Goal: Task Accomplishment & Management: Manage account settings

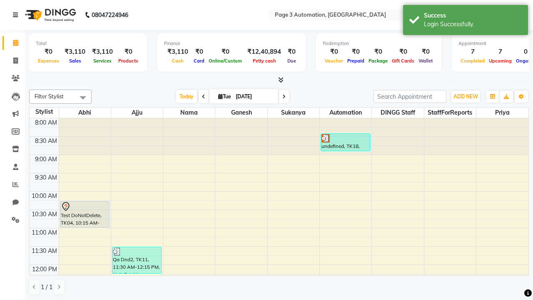
click at [17, 15] on icon at bounding box center [15, 15] width 5 height 6
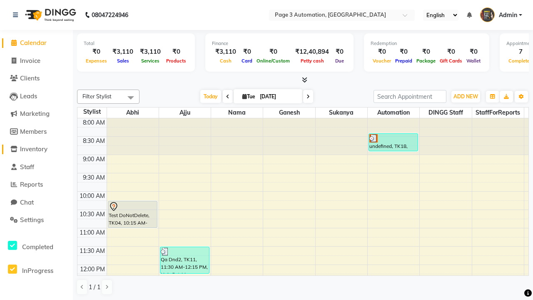
click at [36, 149] on span "Inventory" at bounding box center [33, 149] width 27 height 8
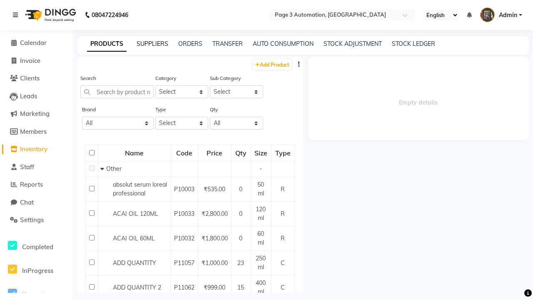
click at [152, 44] on link "SUPPLIERS" at bounding box center [153, 43] width 32 height 7
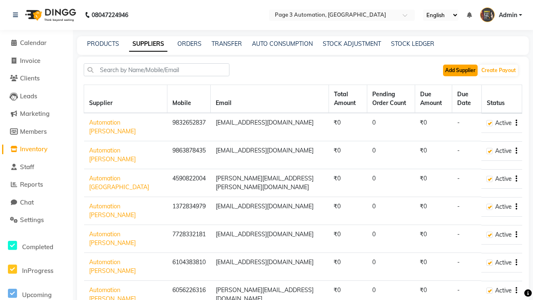
click at [460, 70] on button "Add Supplier" at bounding box center [460, 71] width 35 height 12
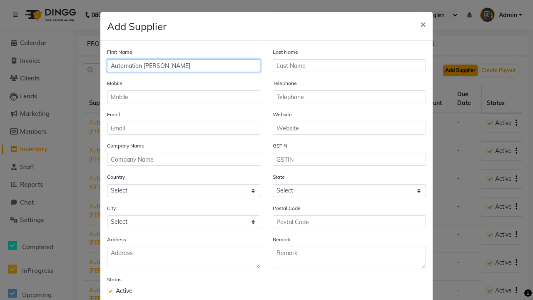
type input "Automation [PERSON_NAME]"
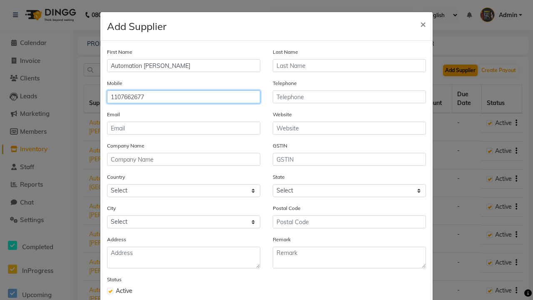
type input "1107662677"
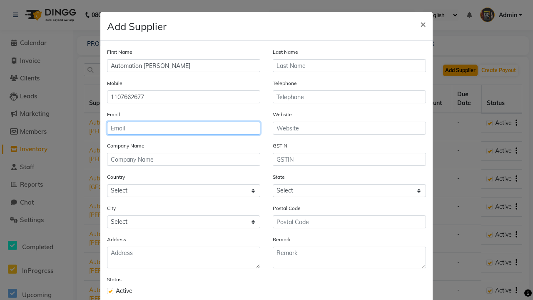
type input "[EMAIL_ADDRESS][DOMAIN_NAME]"
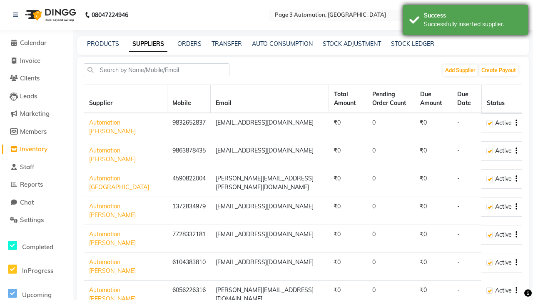
click at [466, 21] on div "Successfully inserted supplier." at bounding box center [473, 24] width 98 height 9
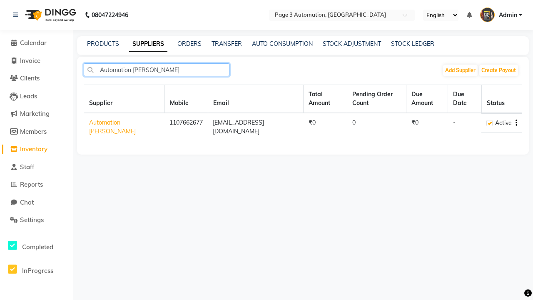
type input "Automation [PERSON_NAME]"
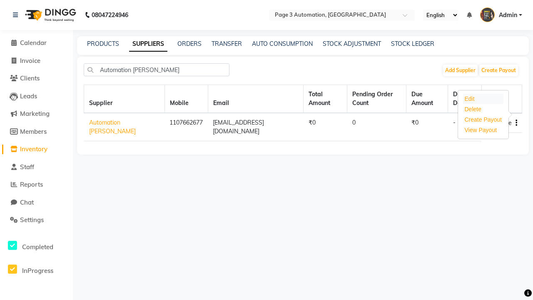
click at [483, 99] on div "Edit" at bounding box center [483, 99] width 41 height 10
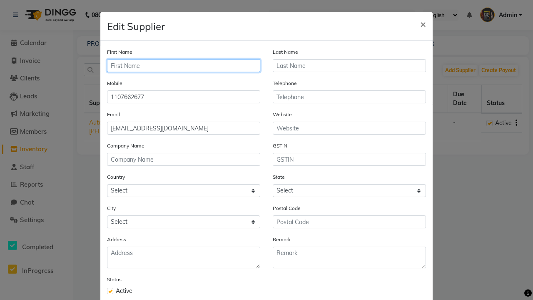
type input "Automation [PERSON_NAME] update"
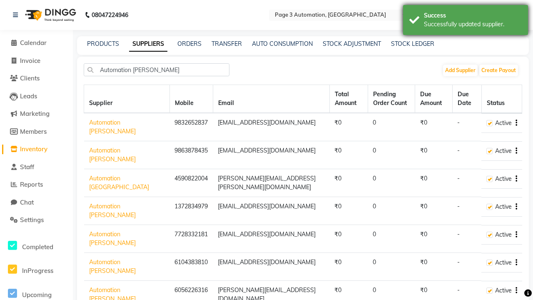
click at [466, 21] on div "Successfully updated supplier." at bounding box center [473, 24] width 98 height 9
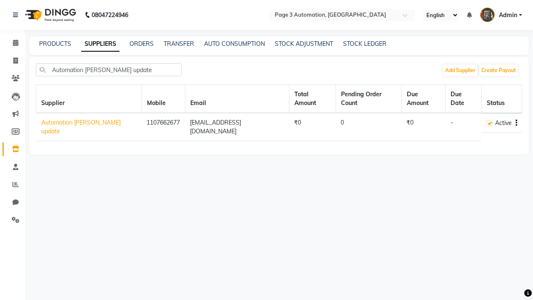
type input "Automation [PERSON_NAME] update"
